Goal: Information Seeking & Learning: Learn about a topic

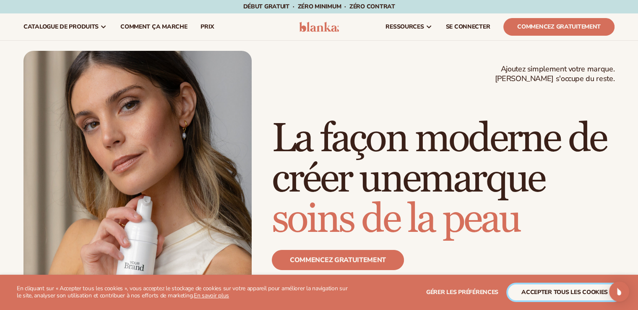
click at [557, 292] on font "accepter tous les cookies" at bounding box center [565, 292] width 86 height 8
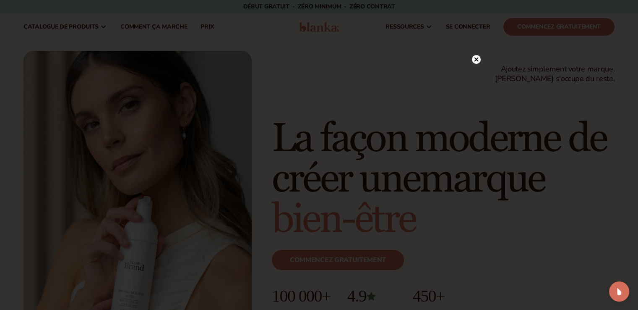
drag, startPoint x: 527, startPoint y: 26, endPoint x: 540, endPoint y: 27, distance: 13.5
click at [540, 27] on div at bounding box center [319, 155] width 638 height 310
click at [472, 61] on circle at bounding box center [472, 59] width 9 height 9
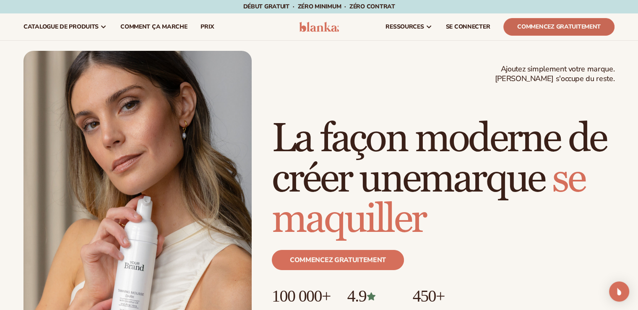
click at [546, 23] on font "Commencez gratuitement" at bounding box center [559, 27] width 84 height 8
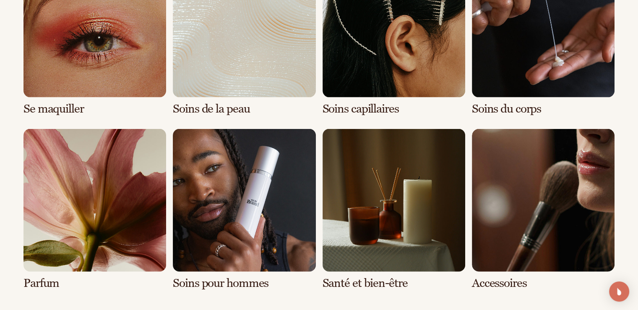
scroll to position [1846, 0]
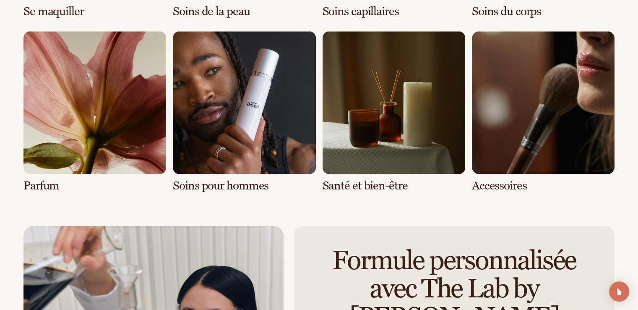
click at [279, 91] on link "6 / 8" at bounding box center [244, 111] width 143 height 161
click at [294, 137] on link "6 / 8" at bounding box center [244, 111] width 143 height 161
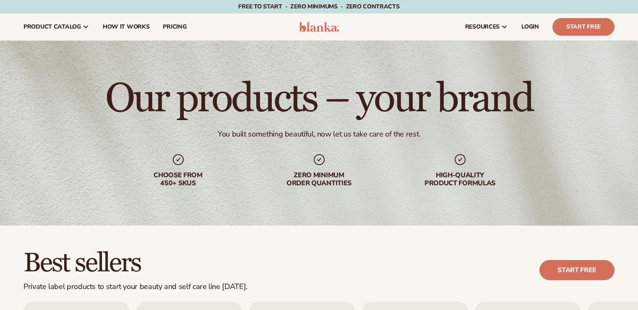
scroll to position [252, 0]
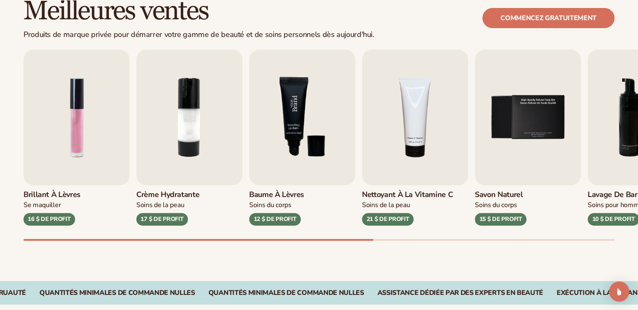
click at [300, 113] on img "3 / 9" at bounding box center [302, 118] width 106 height 136
click at [329, 149] on img "3 / 9" at bounding box center [302, 118] width 106 height 136
click at [294, 157] on img "3 / 9" at bounding box center [302, 118] width 106 height 136
click at [298, 122] on img "3 / 9" at bounding box center [302, 118] width 106 height 136
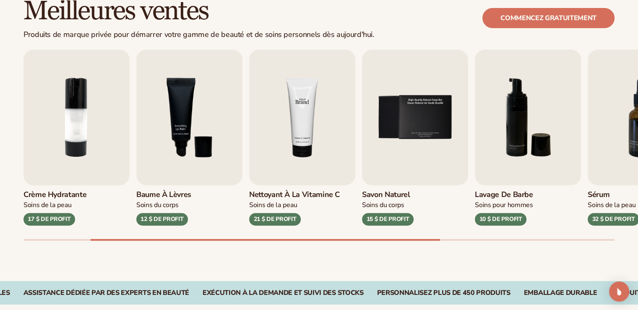
click at [346, 109] on img "4 / 9" at bounding box center [302, 118] width 106 height 136
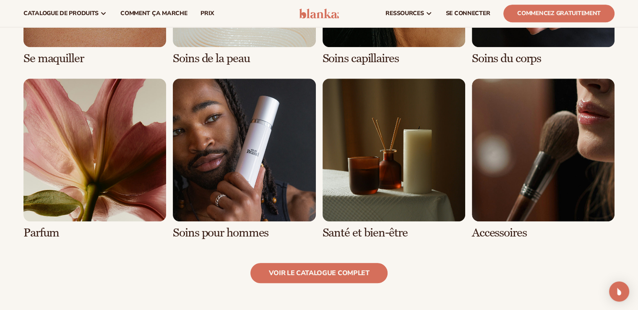
scroll to position [587, 0]
